Goal: Task Accomplishment & Management: Complete application form

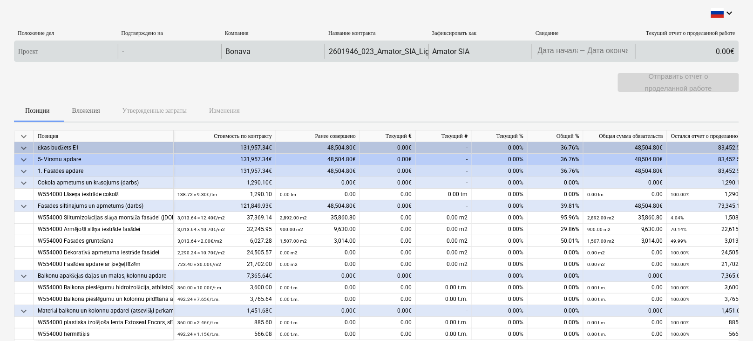
click at [551, 55] on body "keyboard_arrow_down Положение дел Подтверждено на Компания Название контракта З…" at bounding box center [376, 170] width 753 height 341
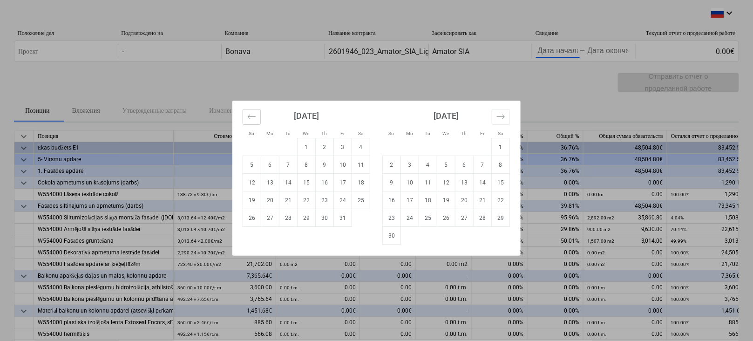
click at [248, 115] on icon "Move backward to switch to the previous month." at bounding box center [251, 116] width 9 height 9
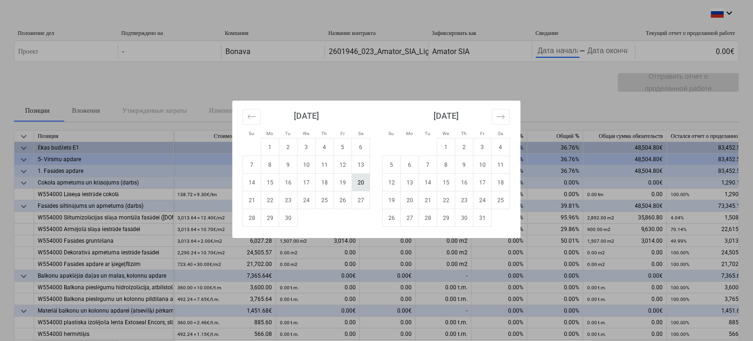
click at [362, 183] on td "20" at bounding box center [361, 183] width 18 height 18
type input "[DATE]"
click at [608, 51] on div "Su Mo Tu We Th Fr Sa Su Mo Tu We Th Fr Sa [DATE] 1 2 3 4 5 6 7 8 9 10 11 12 13 …" at bounding box center [376, 170] width 753 height 341
click at [608, 51] on body "keyboard_arrow_down Положение дел Подтверждено на Компания Название контракта З…" at bounding box center [376, 170] width 753 height 341
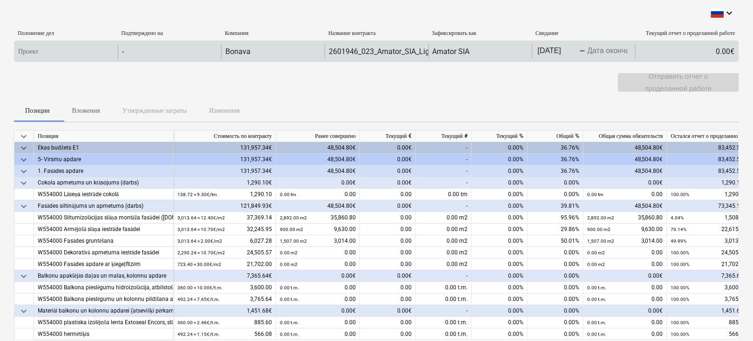
click at [601, 50] on body "keyboard_arrow_down Положение дел Подтверждено на Компания Название контракта З…" at bounding box center [376, 170] width 753 height 341
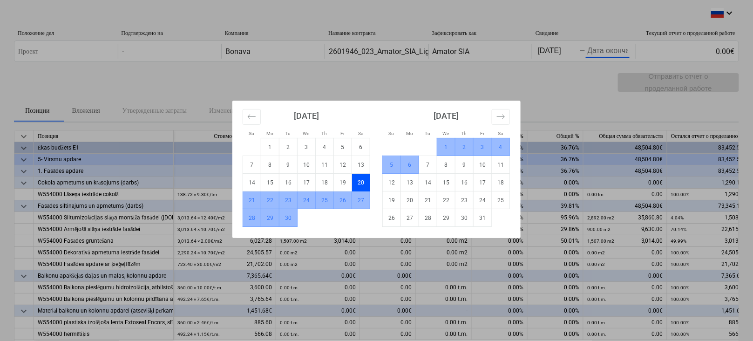
click at [404, 164] on td "6" at bounding box center [410, 165] width 18 height 18
click at [404, 165] on div "0.00€" at bounding box center [388, 171] width 56 height 12
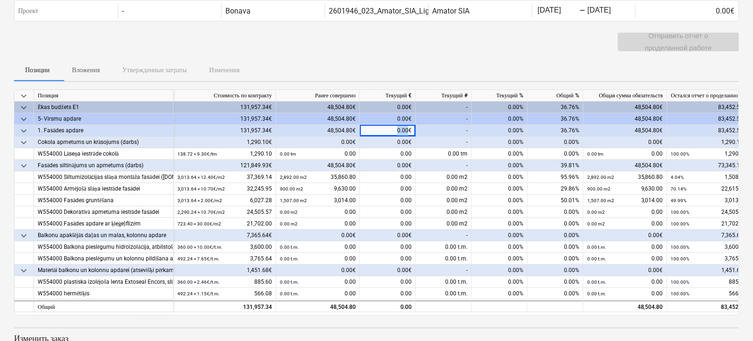
scroll to position [83, 0]
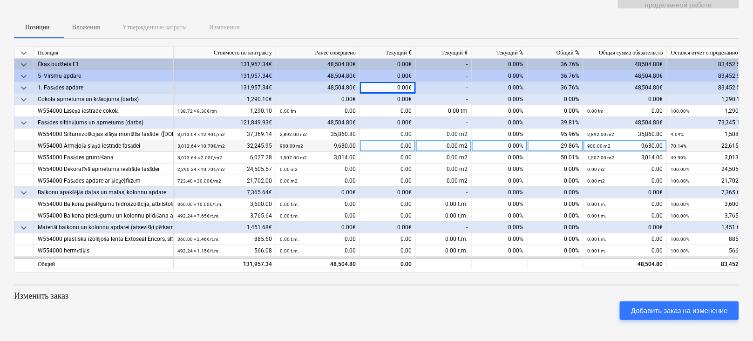
click at [444, 144] on div "0.00 m2" at bounding box center [444, 146] width 56 height 12
type input "1500"
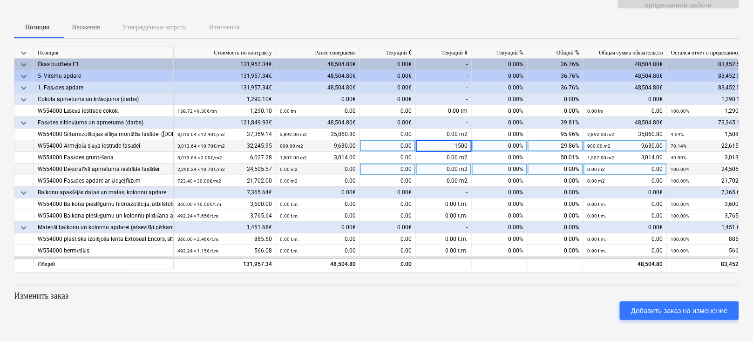
click at [496, 164] on div "0.00%" at bounding box center [500, 169] width 56 height 12
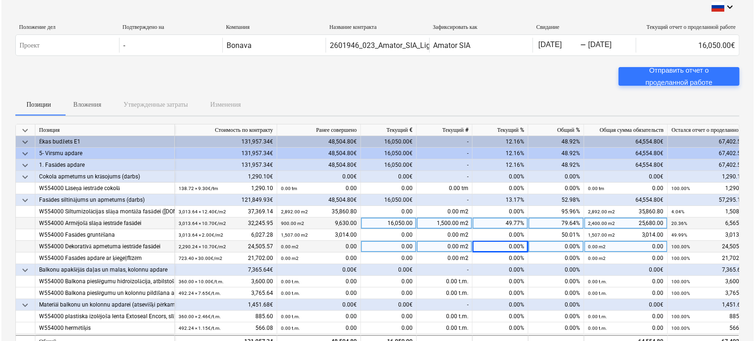
scroll to position [0, 0]
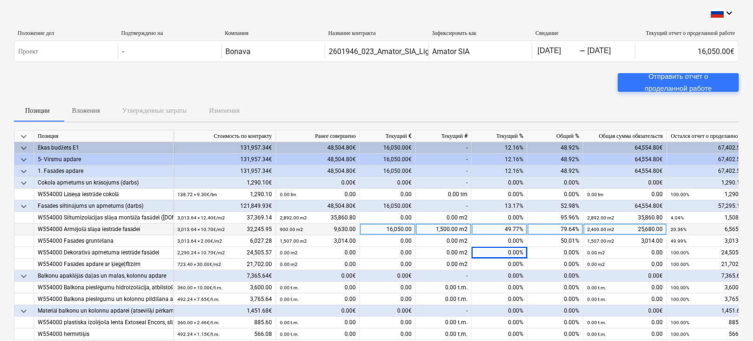
click at [432, 230] on div "1,500.00 m2" at bounding box center [444, 229] width 56 height 12
type input "1613.64"
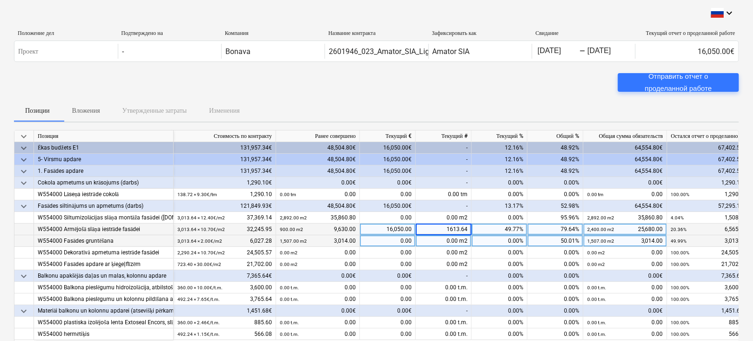
click at [479, 241] on div "0.00%" at bounding box center [500, 241] width 56 height 12
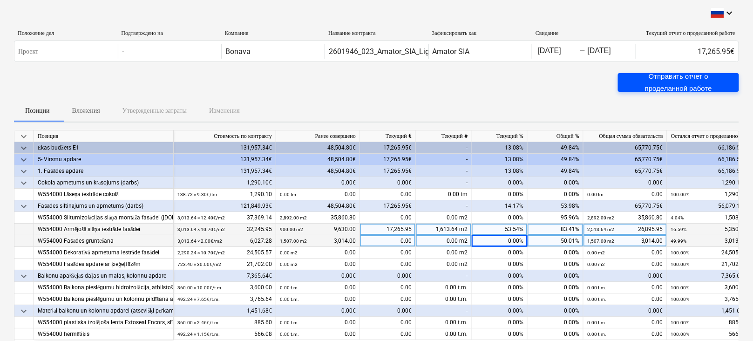
click at [660, 83] on div "Отправить отчет о проделанной работе" at bounding box center [678, 82] width 99 height 25
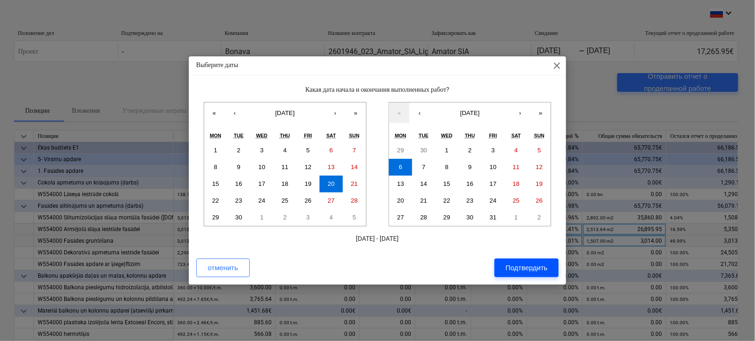
click at [526, 267] on div "Подтвердить" at bounding box center [527, 268] width 42 height 12
